Goal: Find specific page/section: Find specific page/section

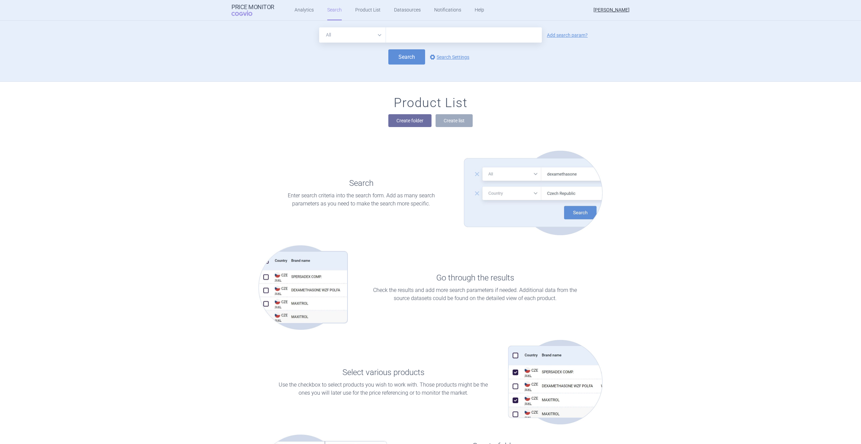
click at [436, 40] on input "text" at bounding box center [464, 34] width 156 height 15
click at [414, 36] on input "text" at bounding box center [464, 34] width 156 height 15
type input "verzenios"
click button "Search" at bounding box center [406, 56] width 37 height 15
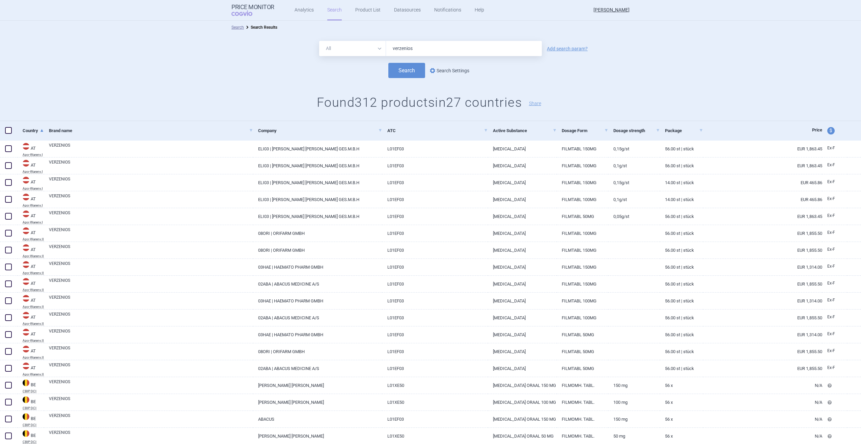
click at [447, 73] on link "options Search Settings" at bounding box center [449, 70] width 41 height 8
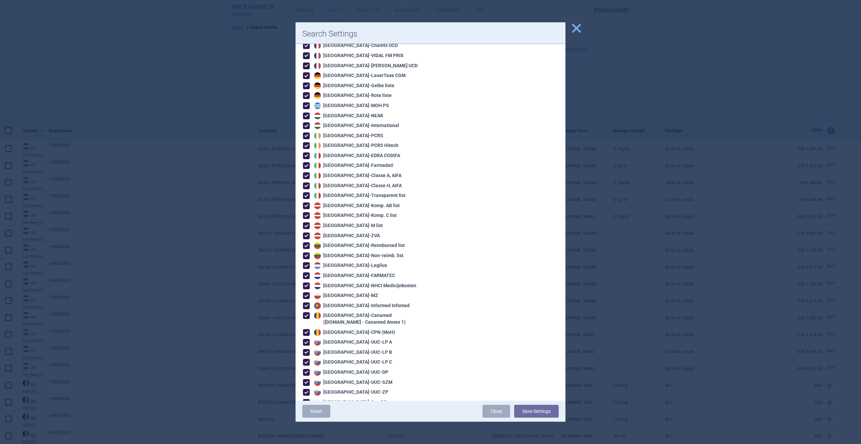
scroll to position [378, 0]
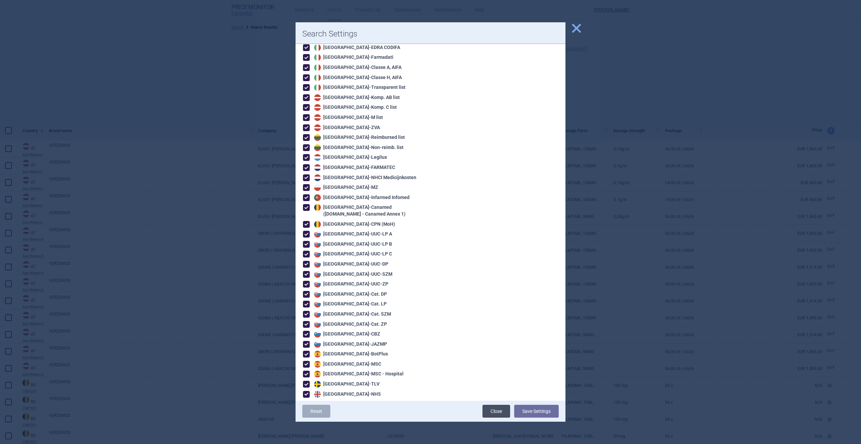
click at [505, 412] on link "Close" at bounding box center [497, 410] width 28 height 13
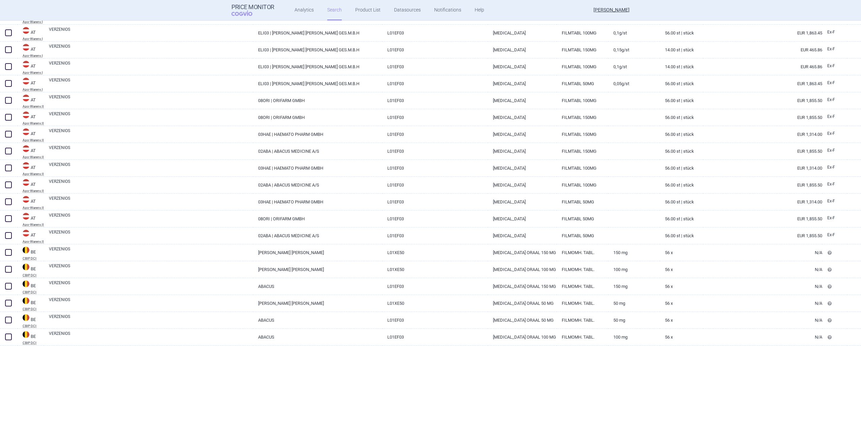
scroll to position [0, 0]
